Goal: Register for event/course

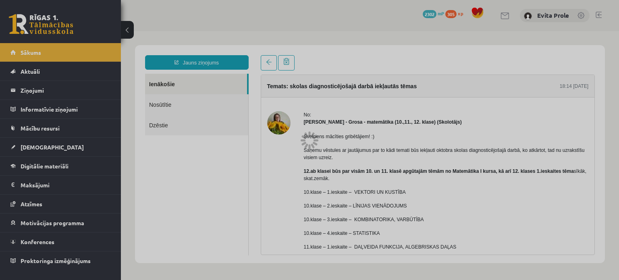
scroll to position [50, 0]
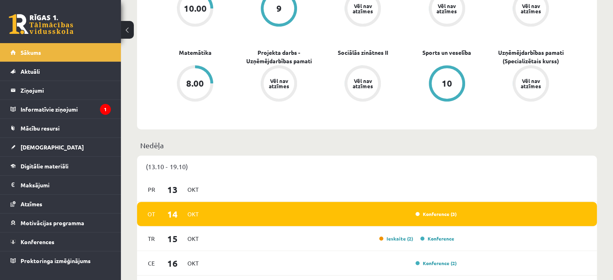
scroll to position [346, 0]
click at [385, 212] on div "Konference (3)" at bounding box center [331, 213] width 249 height 9
click at [87, 111] on legend "Informatīvie ziņojumi 1" at bounding box center [66, 109] width 90 height 19
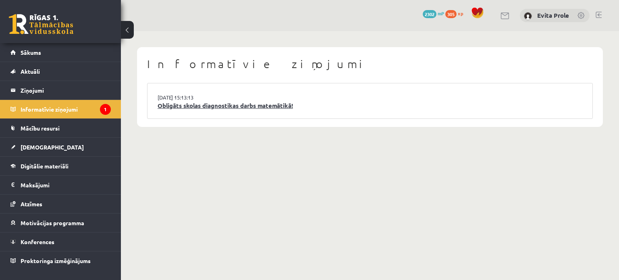
click at [214, 101] on link "Obligāts skolas diagnostikas darbs matemātikā!" at bounding box center [370, 105] width 425 height 9
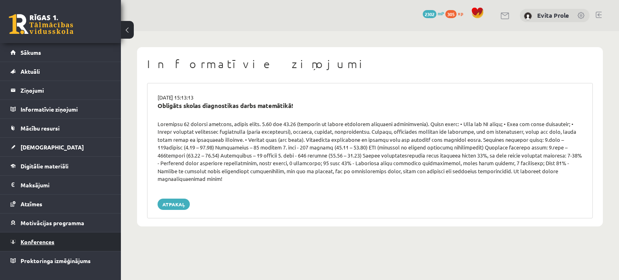
click at [43, 242] on span "Konferences" at bounding box center [38, 241] width 34 height 7
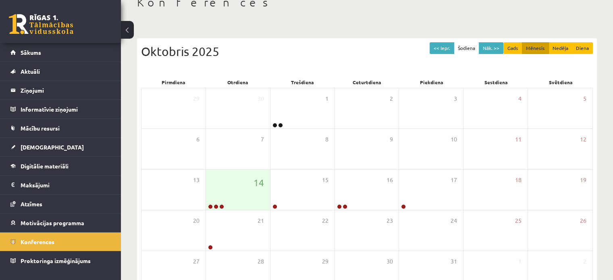
scroll to position [52, 0]
click at [257, 187] on span "14" at bounding box center [258, 183] width 10 height 14
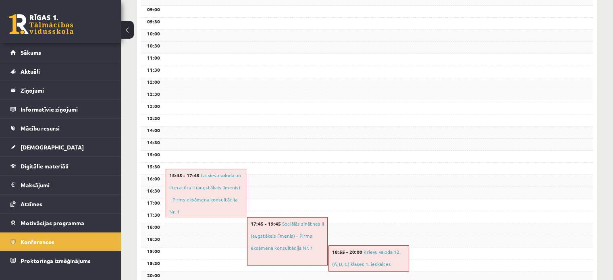
scroll to position [206, 0]
click at [25, 240] on span "Konferences" at bounding box center [38, 241] width 34 height 7
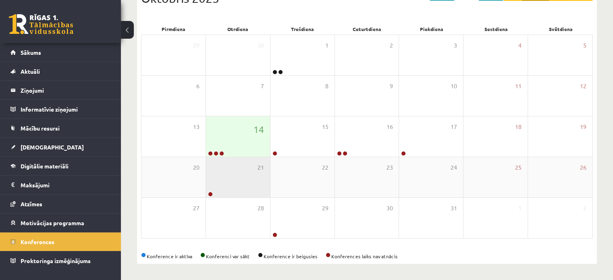
scroll to position [104, 0]
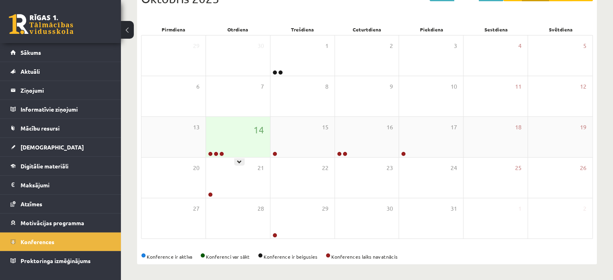
click at [242, 146] on div "14" at bounding box center [238, 137] width 64 height 40
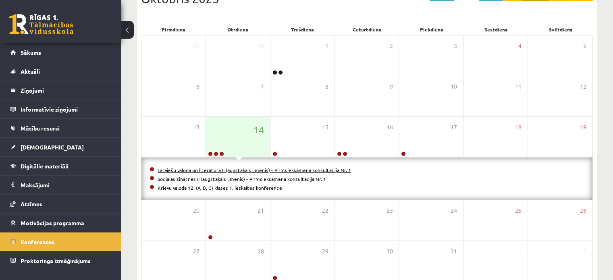
click at [236, 170] on link "Latviešu valoda un literatūra II (augstākais līmenis) - Pirms eksāmena konsultā…" at bounding box center [254, 170] width 193 height 6
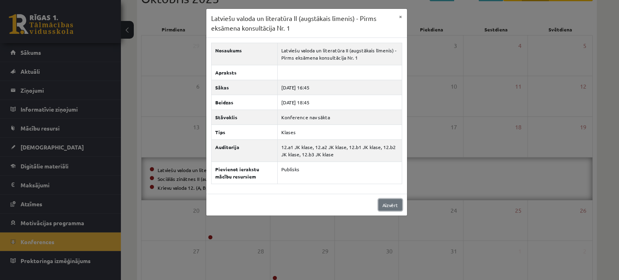
click at [399, 202] on link "Aizvērt" at bounding box center [390, 205] width 24 height 12
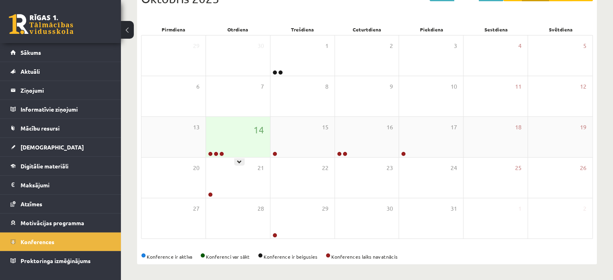
click at [259, 151] on div "14" at bounding box center [238, 137] width 64 height 40
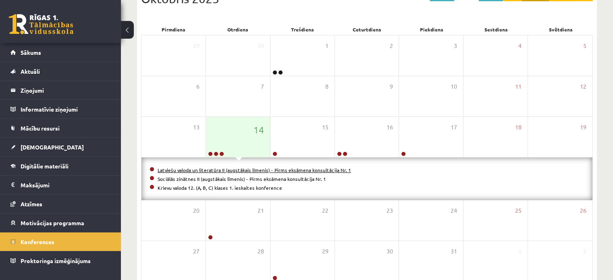
click at [318, 168] on link "Latviešu valoda un literatūra II (augstākais līmenis) - Pirms eksāmena konsultā…" at bounding box center [254, 170] width 193 height 6
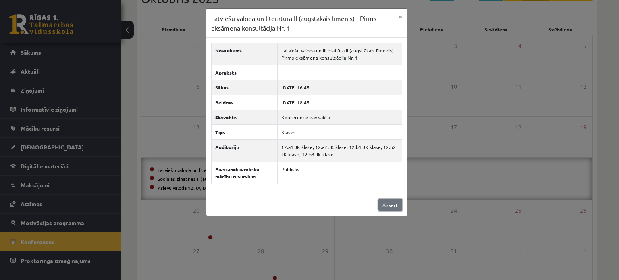
click at [385, 207] on link "Aizvērt" at bounding box center [390, 205] width 24 height 12
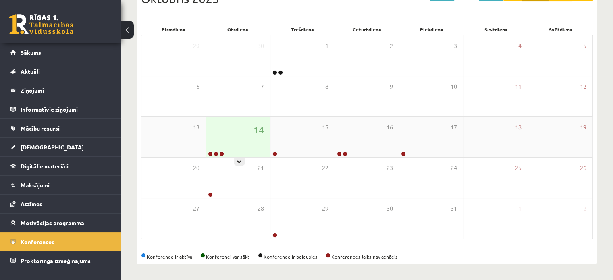
click at [224, 136] on div "14" at bounding box center [238, 137] width 64 height 40
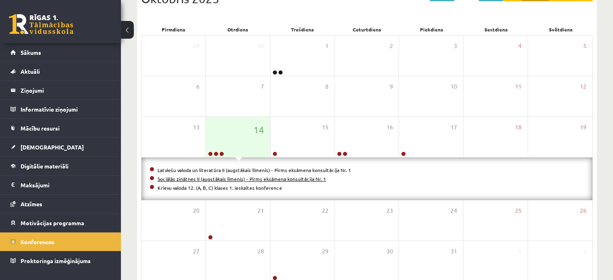
click at [232, 178] on link "Sociālās zinātnes II (augstākais līmenis) - Pirms eksāmena konsultācija Nr. 1" at bounding box center [242, 179] width 168 height 6
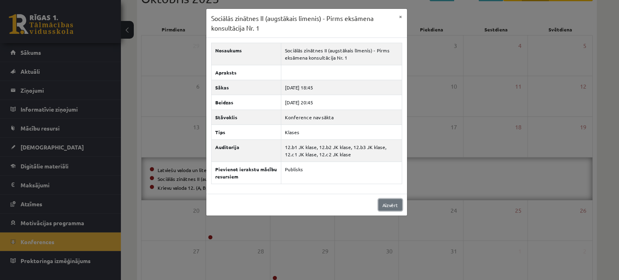
click at [390, 203] on link "Aizvērt" at bounding box center [390, 205] width 24 height 12
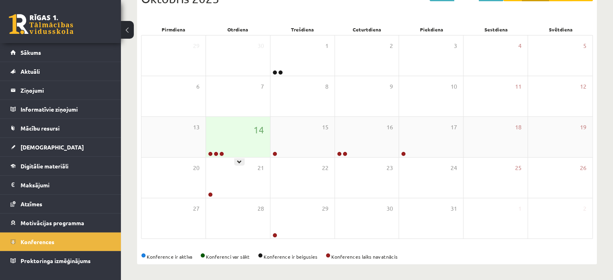
click at [256, 142] on div "14" at bounding box center [238, 137] width 64 height 40
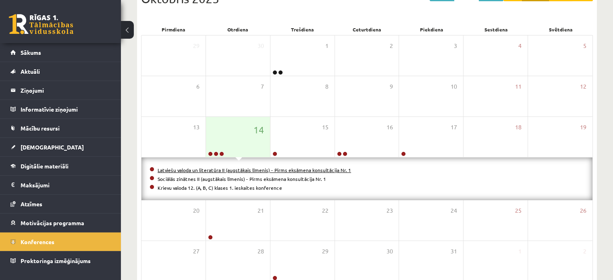
click at [253, 169] on link "Latviešu valoda un literatūra II (augstākais līmenis) - Pirms eksāmena konsultā…" at bounding box center [254, 170] width 193 height 6
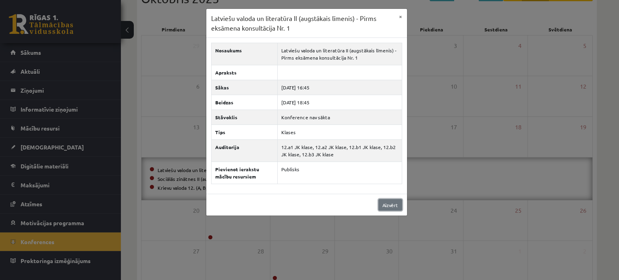
click at [389, 206] on link "Aizvērt" at bounding box center [390, 205] width 24 height 12
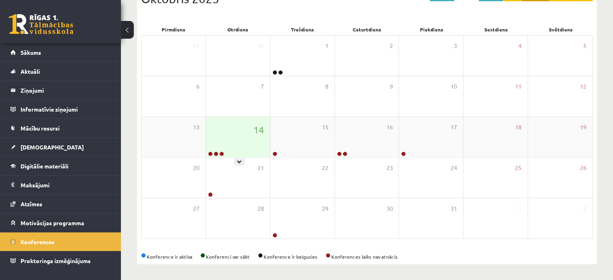
click at [245, 144] on div "14" at bounding box center [238, 137] width 64 height 40
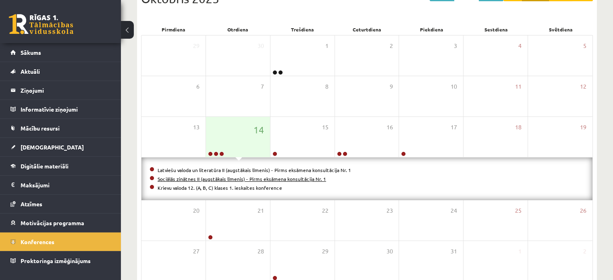
click at [246, 179] on link "Sociālās zinātnes II (augstākais līmenis) - Pirms eksāmena konsultācija Nr. 1" at bounding box center [242, 179] width 168 height 6
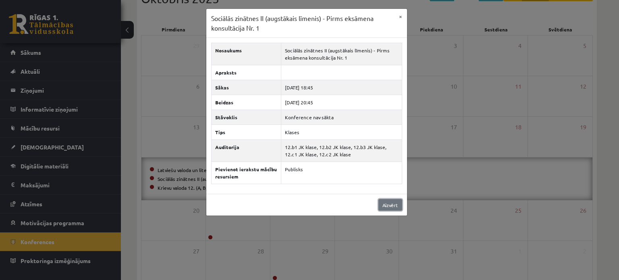
click at [388, 209] on link "Aizvērt" at bounding box center [390, 205] width 24 height 12
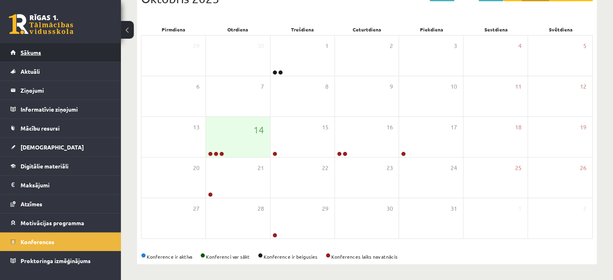
click at [23, 52] on span "Sākums" at bounding box center [31, 52] width 21 height 7
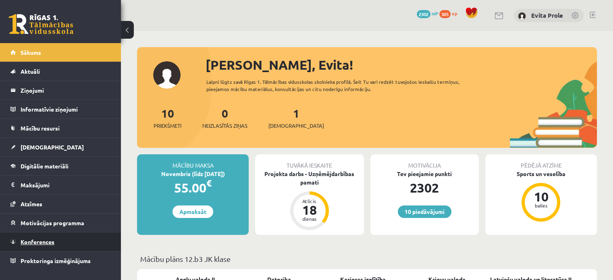
click at [47, 234] on link "Konferences" at bounding box center [60, 241] width 100 height 19
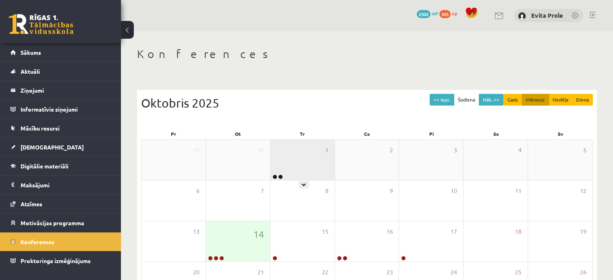
scroll to position [23, 0]
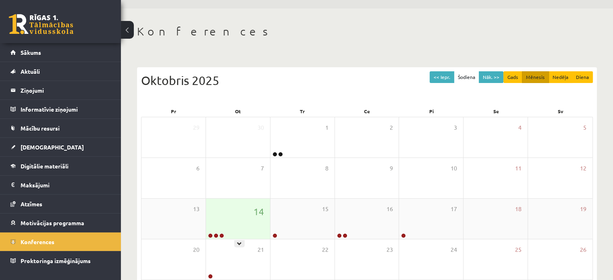
click at [245, 207] on div "14" at bounding box center [238, 219] width 64 height 40
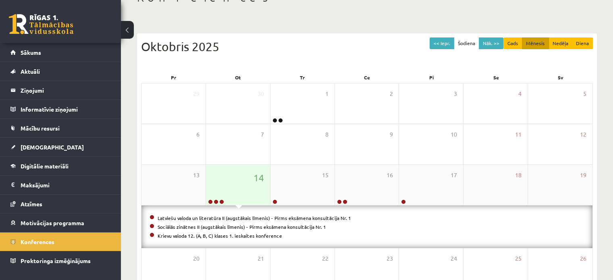
scroll to position [56, 0]
click at [251, 217] on link "Latviešu valoda un literatūra II (augstākais līmenis) - Pirms eksāmena konsultā…" at bounding box center [254, 218] width 193 height 6
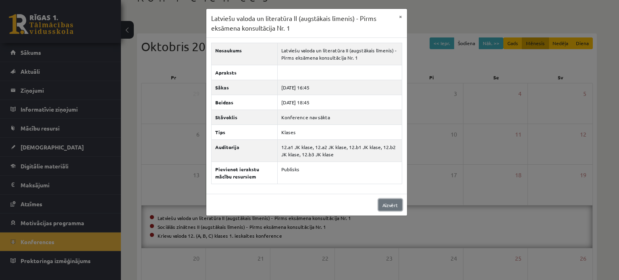
click at [380, 201] on link "Aizvērt" at bounding box center [390, 205] width 24 height 12
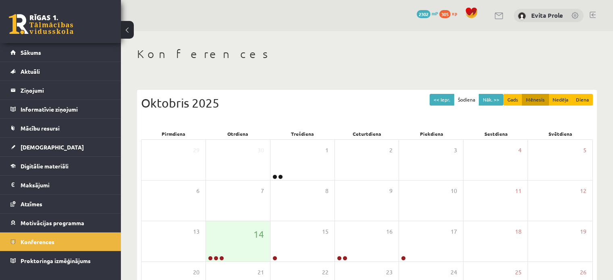
scroll to position [56, 0]
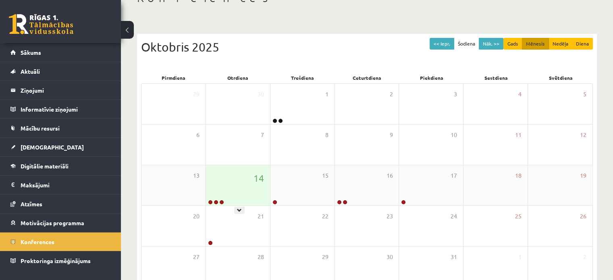
click at [222, 186] on div "14" at bounding box center [238, 185] width 64 height 40
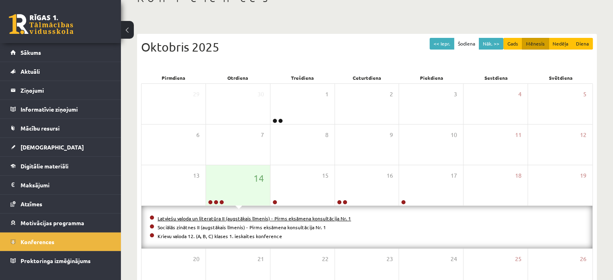
click at [203, 215] on link "Latviešu valoda un literatūra II (augstākais līmenis) - Pirms eksāmena konsultā…" at bounding box center [254, 218] width 193 height 6
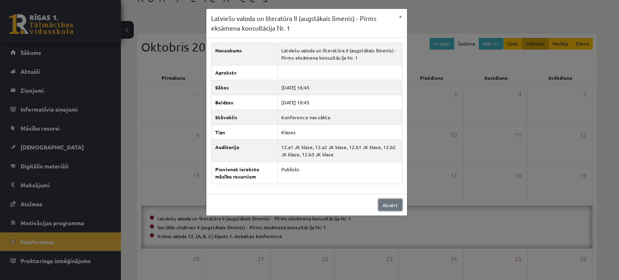
click at [398, 208] on link "Aizvērt" at bounding box center [390, 205] width 24 height 12
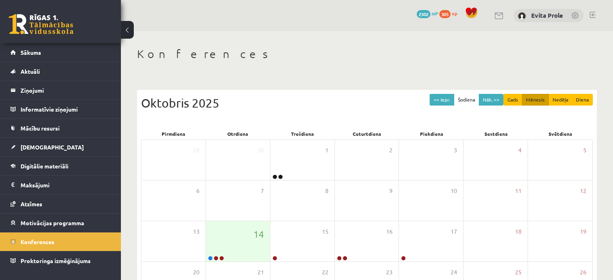
scroll to position [56, 0]
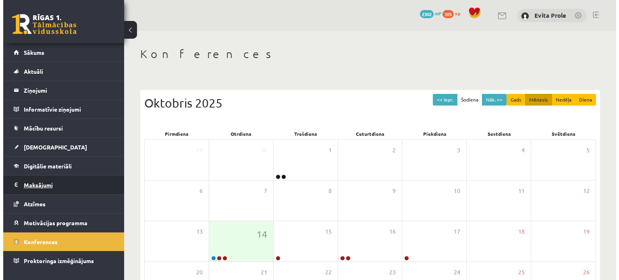
scroll to position [55, 0]
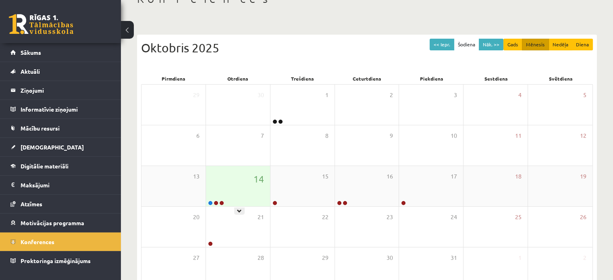
click at [244, 195] on div "14" at bounding box center [238, 186] width 64 height 40
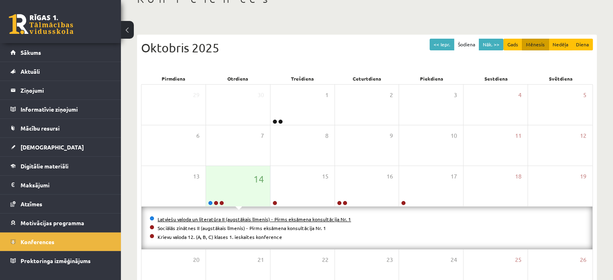
click at [236, 220] on link "Latviešu valoda un literatūra II (augstākais līmenis) - Pirms eksāmena konsultā…" at bounding box center [254, 219] width 193 height 6
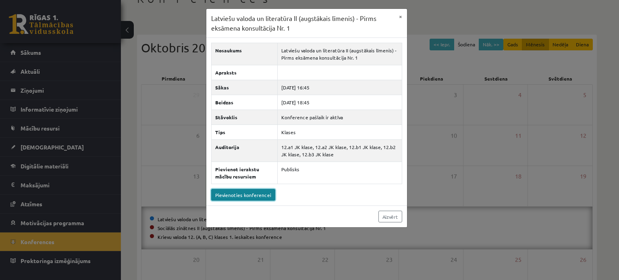
click at [246, 198] on link "Pievienoties konferencei" at bounding box center [243, 195] width 64 height 12
